Goal: Task Accomplishment & Management: Use online tool/utility

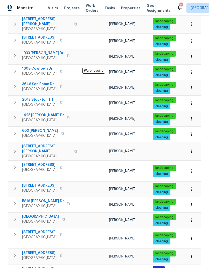
scroll to position [111, 0]
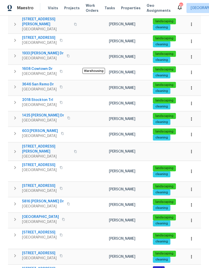
click at [34, 214] on span "[GEOGRAPHIC_DATA]" at bounding box center [40, 216] width 37 height 5
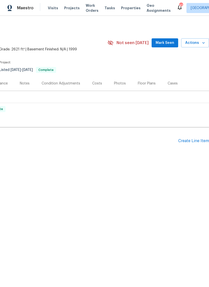
scroll to position [0, 74]
click at [147, 81] on div "Floor Plans" at bounding box center [147, 83] width 18 height 5
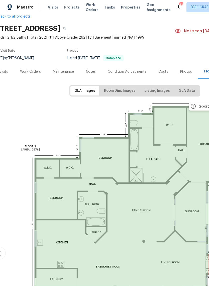
scroll to position [9, 8]
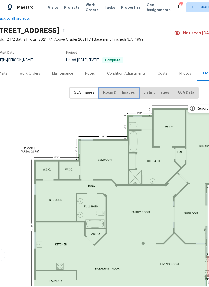
click at [120, 91] on span "Room Dim. Images" at bounding box center [119, 93] width 32 height 6
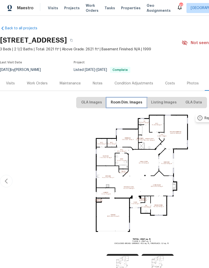
scroll to position [0, 0]
click at [36, 81] on div "Work Orders" at bounding box center [37, 83] width 21 height 5
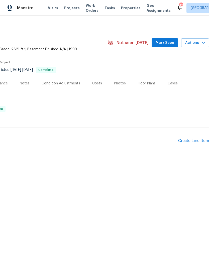
scroll to position [0, 74]
click at [192, 139] on div "Create Line Item" at bounding box center [193, 140] width 31 height 5
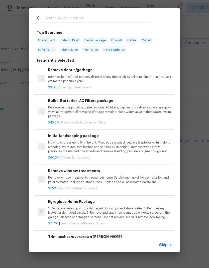
click at [71, 15] on input "text" at bounding box center [98, 19] width 106 height 8
type input "Flooring"
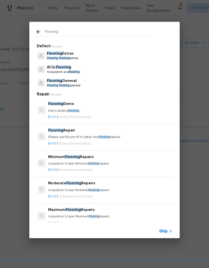
click at [70, 85] on p "Flooring flooring general" at bounding box center [64, 85] width 34 height 4
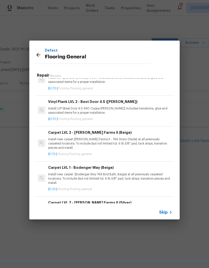
scroll to position [137, 0]
click at [150, 139] on p "Install new carpet (Abshire Farms II - 749 Stony Glade) at all previously carpe…" at bounding box center [110, 143] width 124 height 13
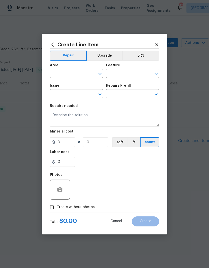
type input "Overall Flooring"
type input "Flooring General"
type textarea "Install new carpet (Abshire Farms II - 749 Stony Glade) at all previously carpe…"
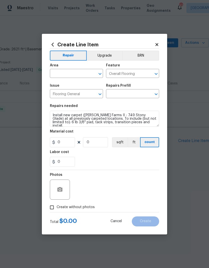
type input "1"
type input "Carpet LVL 2 - Abshire Farms II (Beige) $1.73"
type input "1.73"
click at [55, 42] on icon at bounding box center [53, 45] width 6 height 6
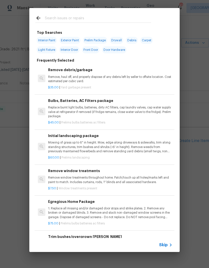
click at [76, 17] on input "text" at bounding box center [98, 19] width 106 height 8
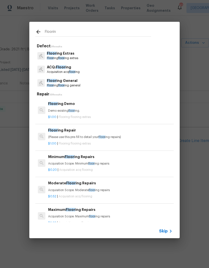
type input "Flooring"
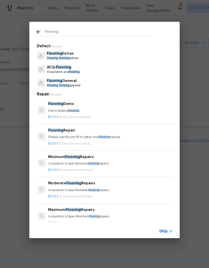
click at [69, 83] on p "Flooring General" at bounding box center [64, 80] width 34 height 5
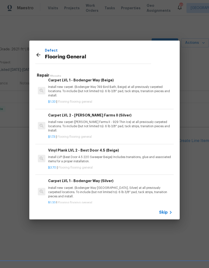
scroll to position [224, 0]
click at [143, 155] on p "Install LVP (Best Door 4.5 220 Sweeper Beige) Includes transitions, glue and as…" at bounding box center [110, 159] width 124 height 9
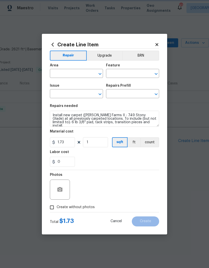
type input "Overall Flooring"
type input "Flooring General"
type input "Vinyl Plank LVL 2 - Best Door 4.5 (Beige) $3.70"
type textarea "Install LVP (Best Door 4.5 220 Sweeper Beige) Includes transitions, glue and as…"
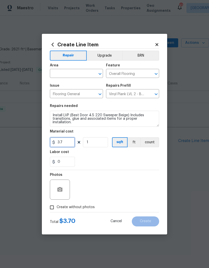
click at [68, 143] on input "3.7" at bounding box center [62, 142] width 25 height 10
type input "4"
click at [96, 141] on input "1" at bounding box center [95, 142] width 25 height 10
click at [149, 156] on div "Labor cost" at bounding box center [104, 153] width 109 height 7
click at [98, 144] on input "1700" at bounding box center [95, 142] width 25 height 10
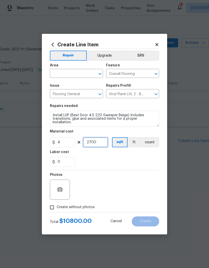
type input "2700"
click at [137, 159] on div "0" at bounding box center [104, 162] width 109 height 10
click at [157, 43] on icon at bounding box center [156, 44] width 5 height 5
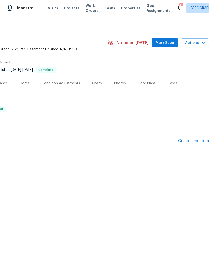
scroll to position [0, 74]
click at [186, 141] on div "Create Line Item" at bounding box center [193, 140] width 31 height 5
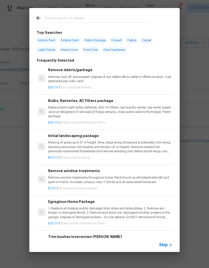
click at [80, 21] on input "text" at bounding box center [98, 19] width 106 height 8
type input "Flooring"
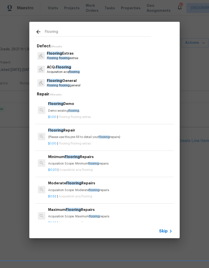
click at [72, 55] on p "Flooring Extras" at bounding box center [62, 53] width 31 height 5
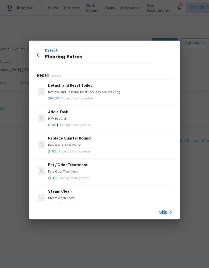
scroll to position [135, 0]
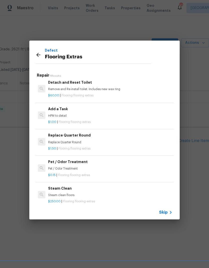
click at [77, 135] on h6 "Replace Quarter Round" at bounding box center [110, 135] width 124 height 6
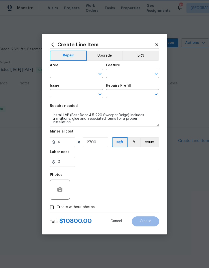
type input "Overall Flooring"
type input "Flooring Extras"
type input "Replace Quarter Round $1.50"
type textarea "Replace Quarter Round"
type input "1.5"
